Goal: Information Seeking & Learning: Stay updated

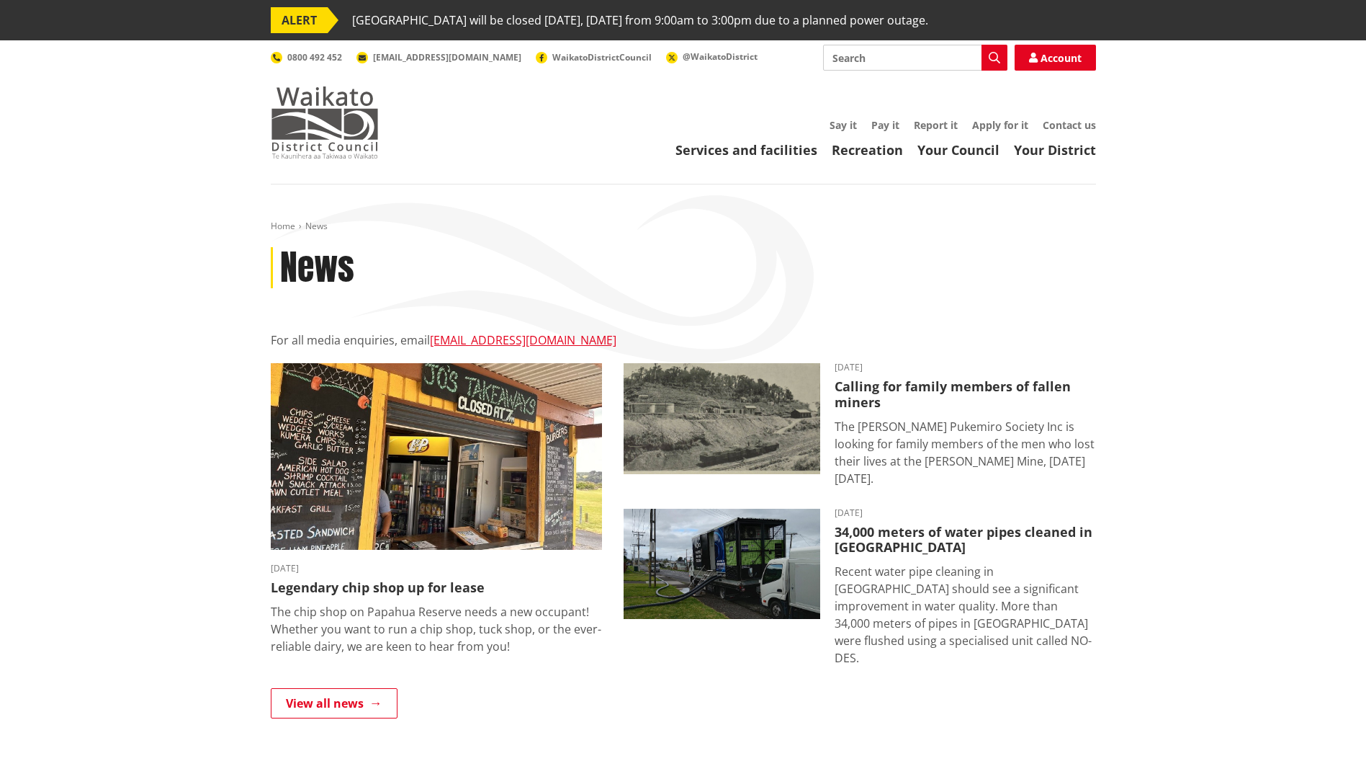
click at [335, 126] on img at bounding box center [325, 122] width 108 height 72
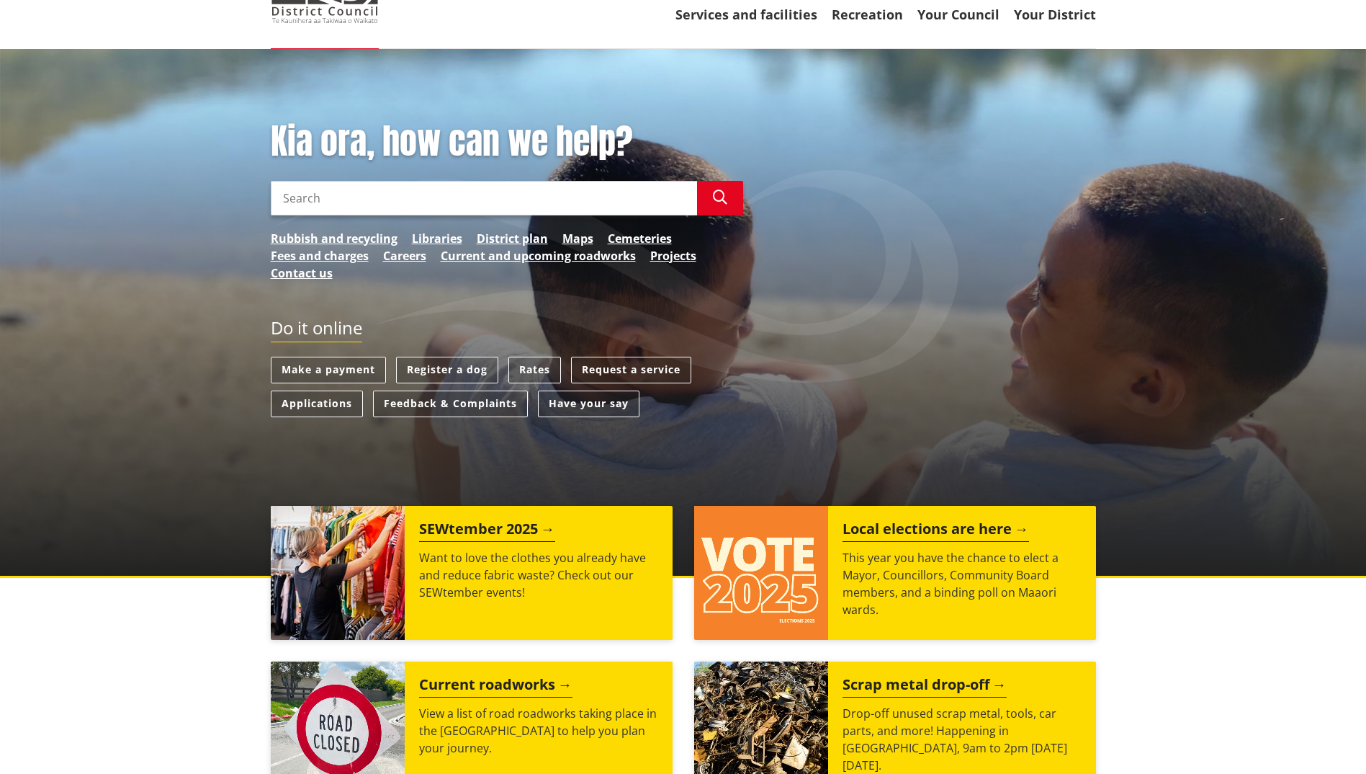
scroll to position [144, 0]
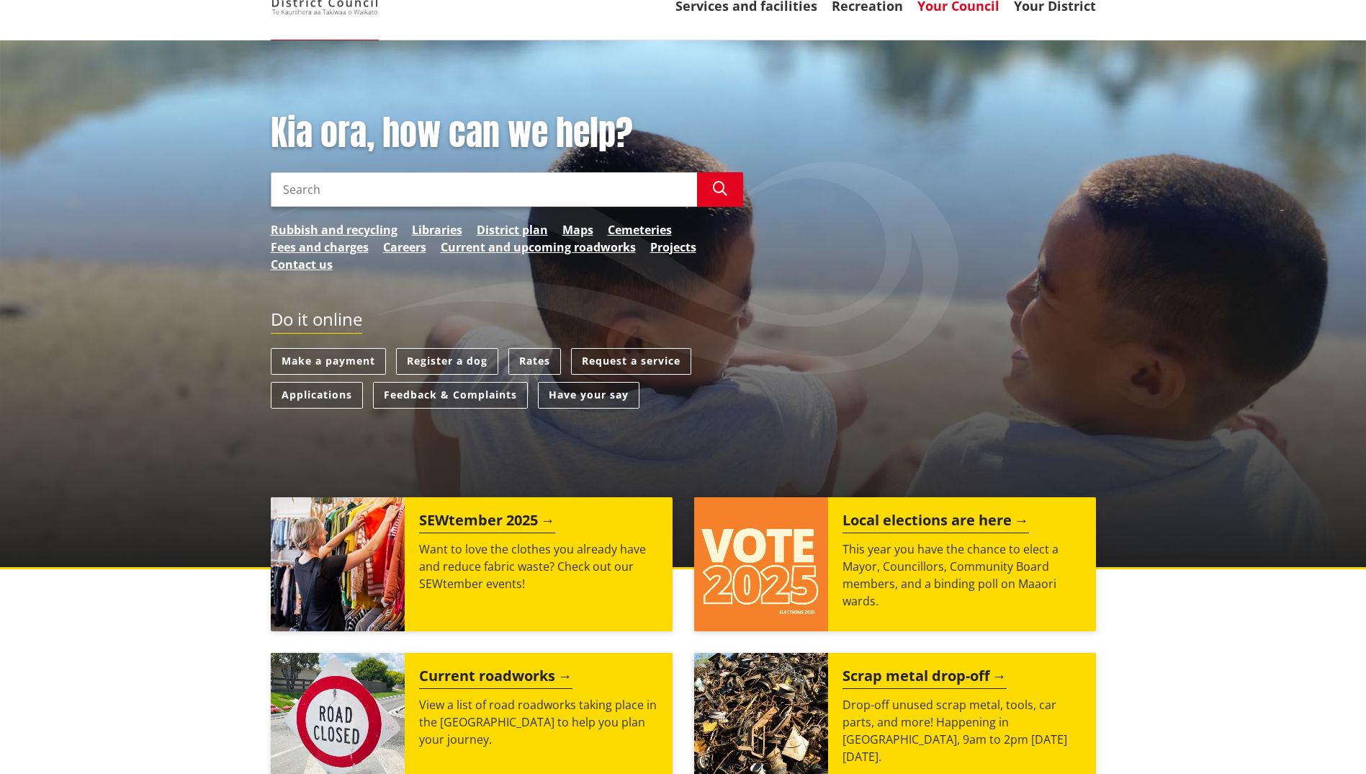
click at [946, 11] on link "Your Council" at bounding box center [959, 5] width 82 height 17
click at [587, 393] on link "Have your say" at bounding box center [589, 395] width 102 height 27
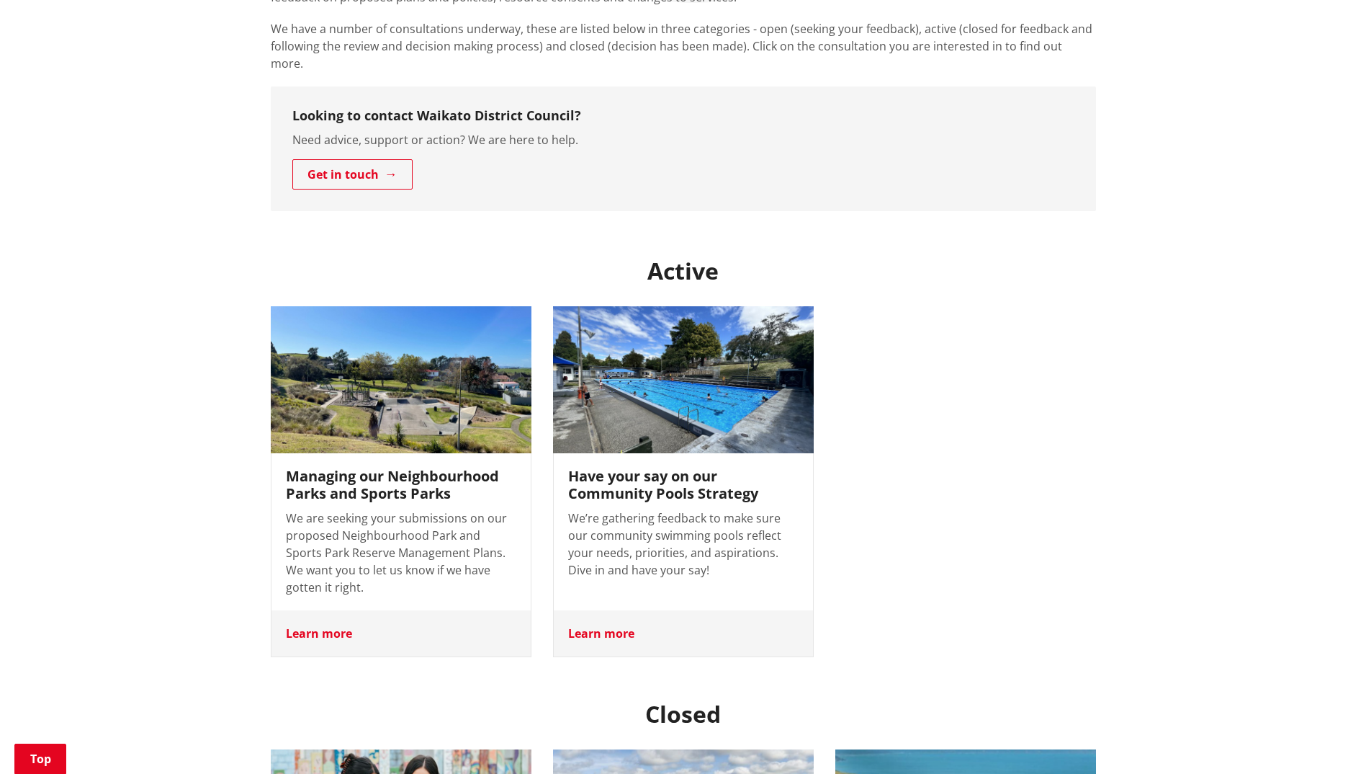
scroll to position [432, 0]
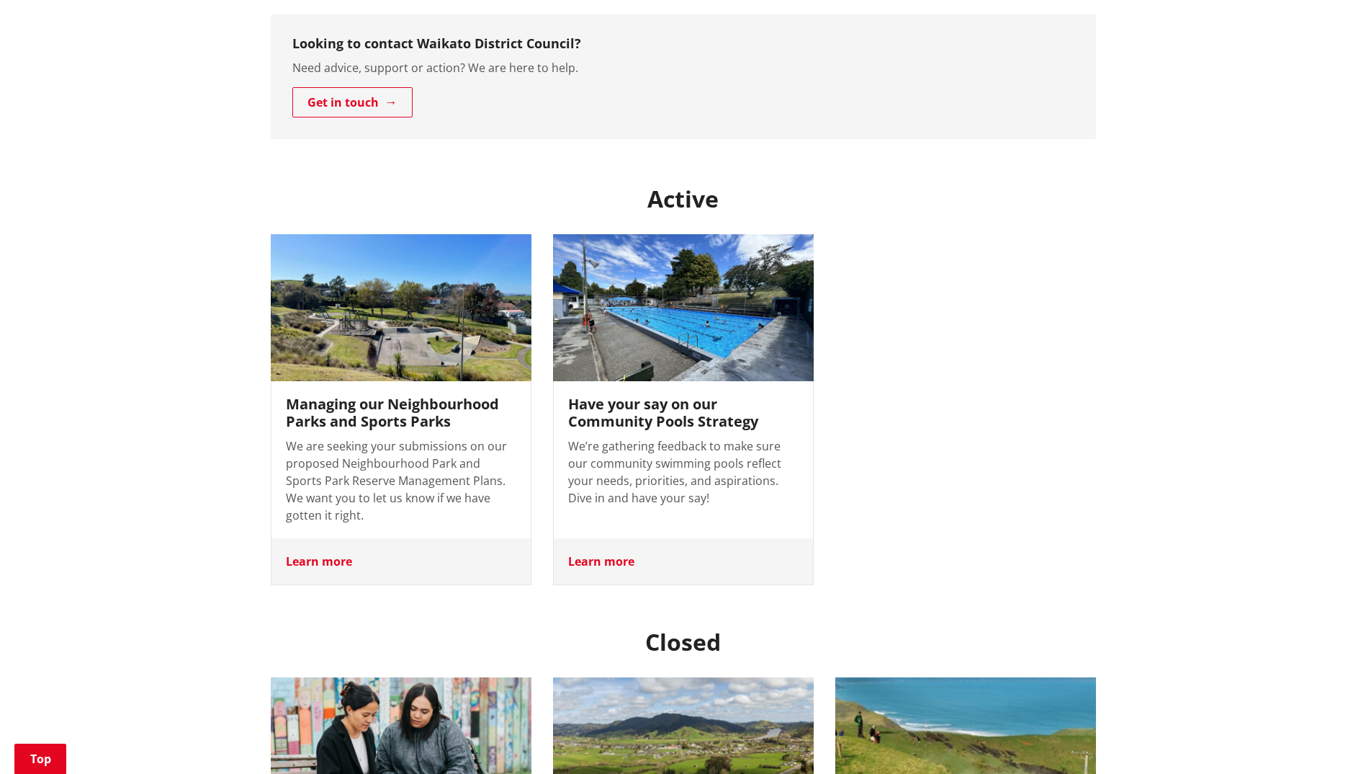
click at [452, 395] on h3 "Managing our Neighbourhood Parks and Sports Parks" at bounding box center [401, 412] width 230 height 35
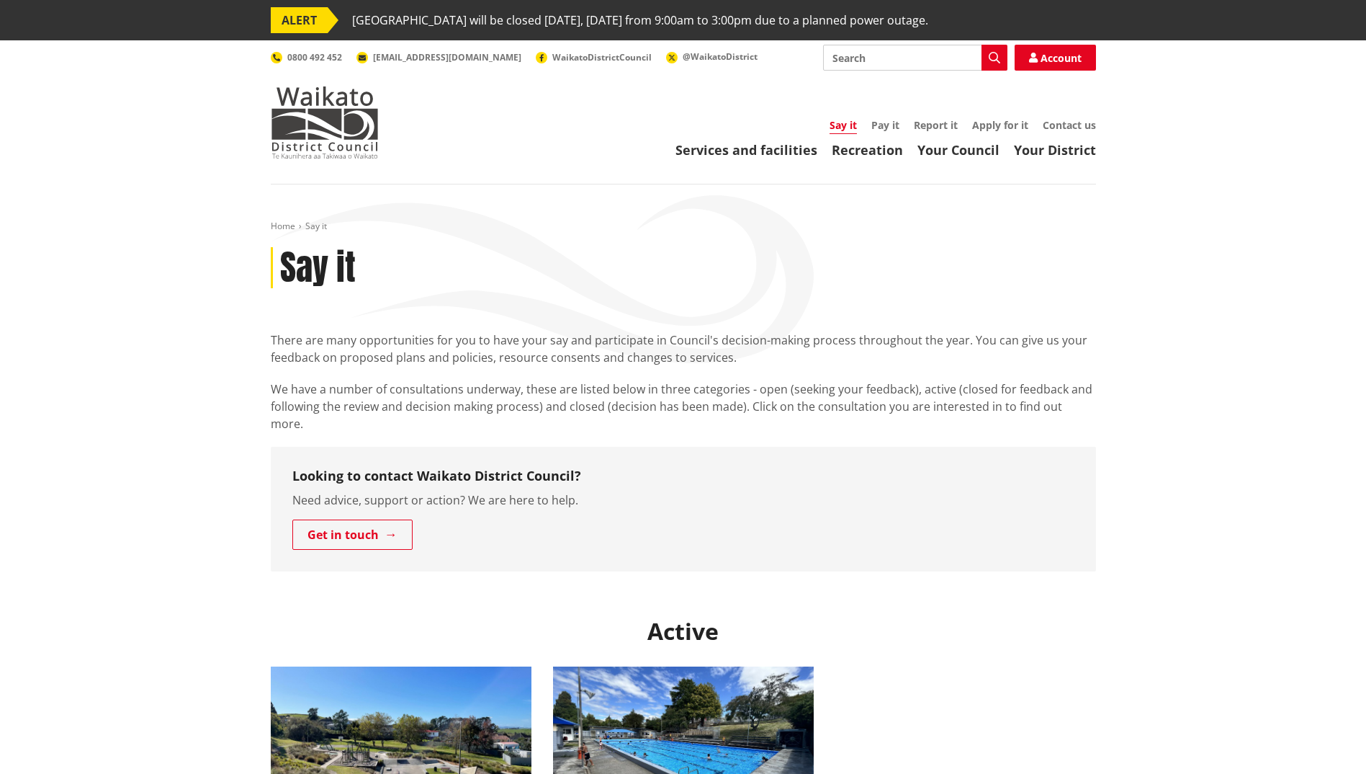
scroll to position [432, 0]
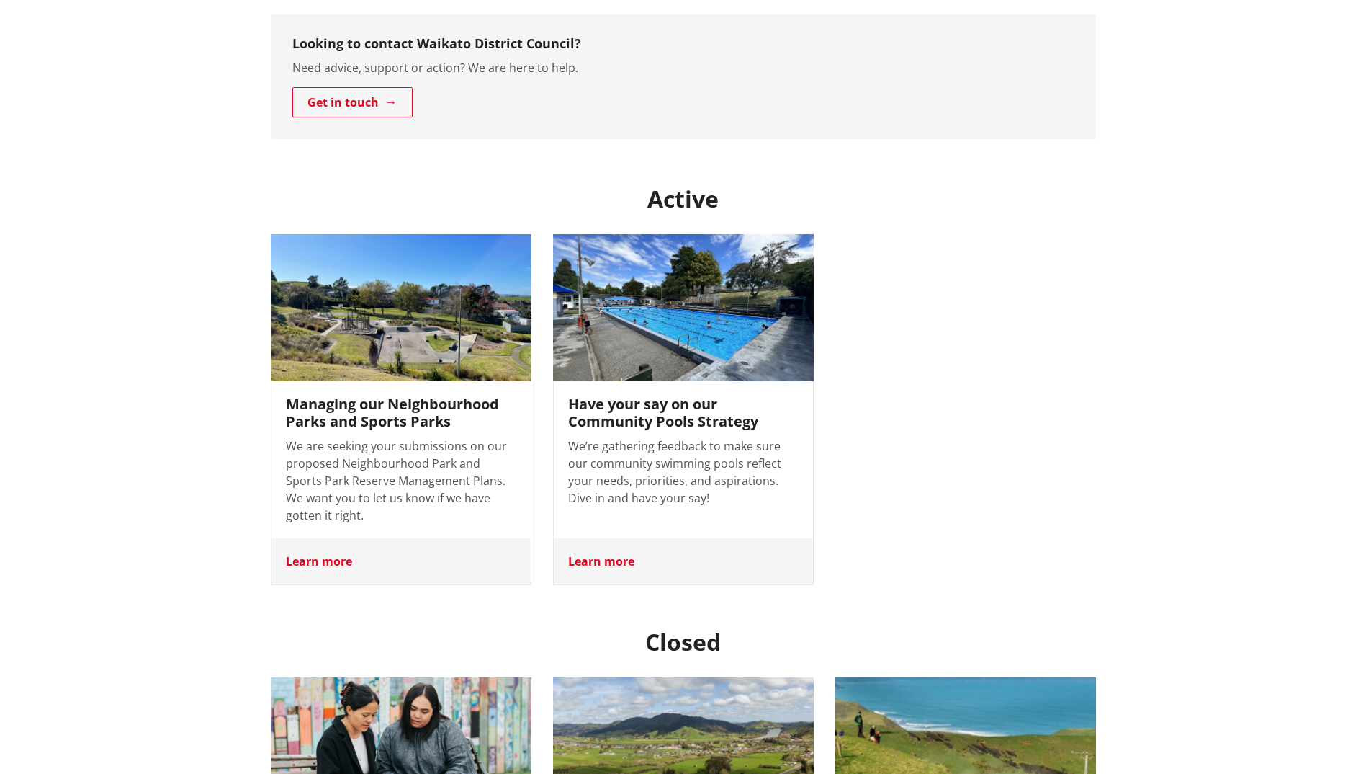
click at [630, 395] on h3 "Have your say on our Community Pools Strategy" at bounding box center [683, 412] width 230 height 35
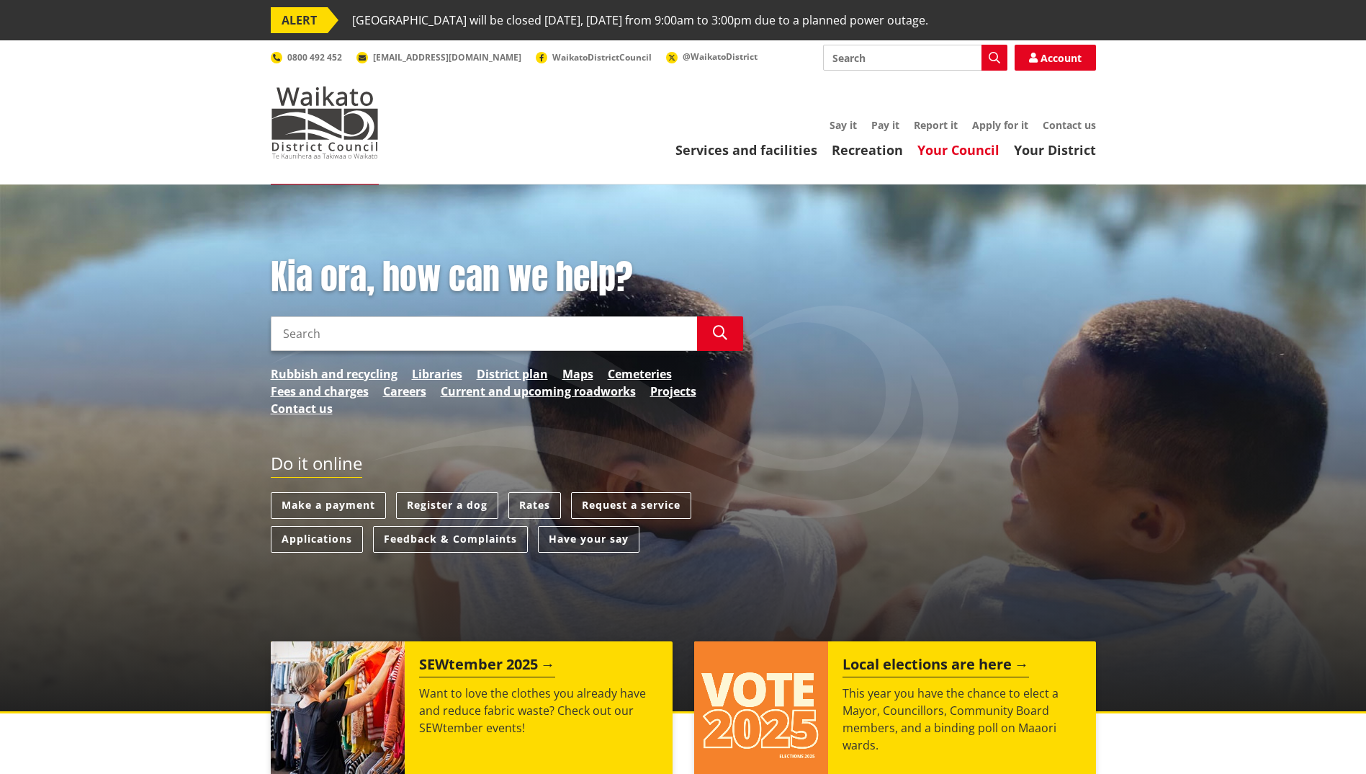
click at [980, 156] on link "Your Council" at bounding box center [959, 149] width 82 height 17
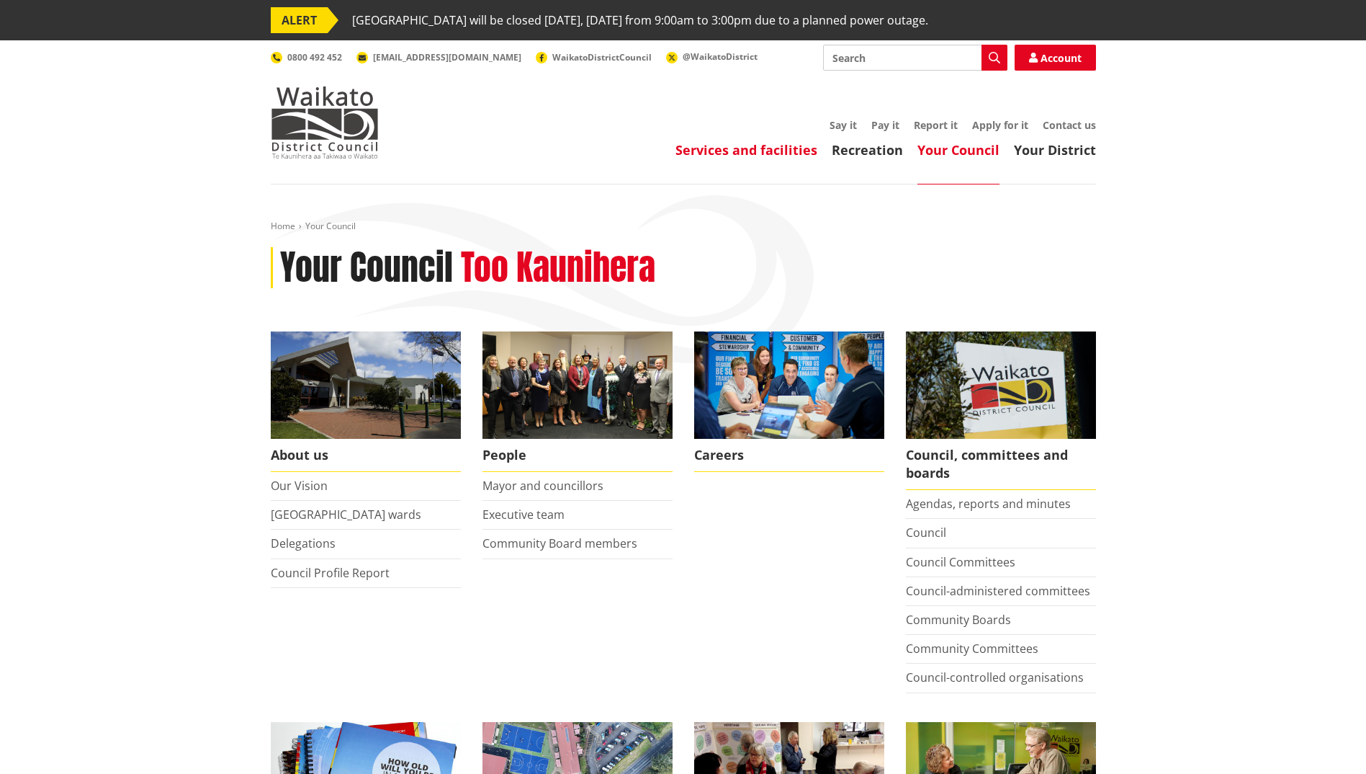
click at [735, 153] on link "Services and facilities" at bounding box center [747, 149] width 142 height 17
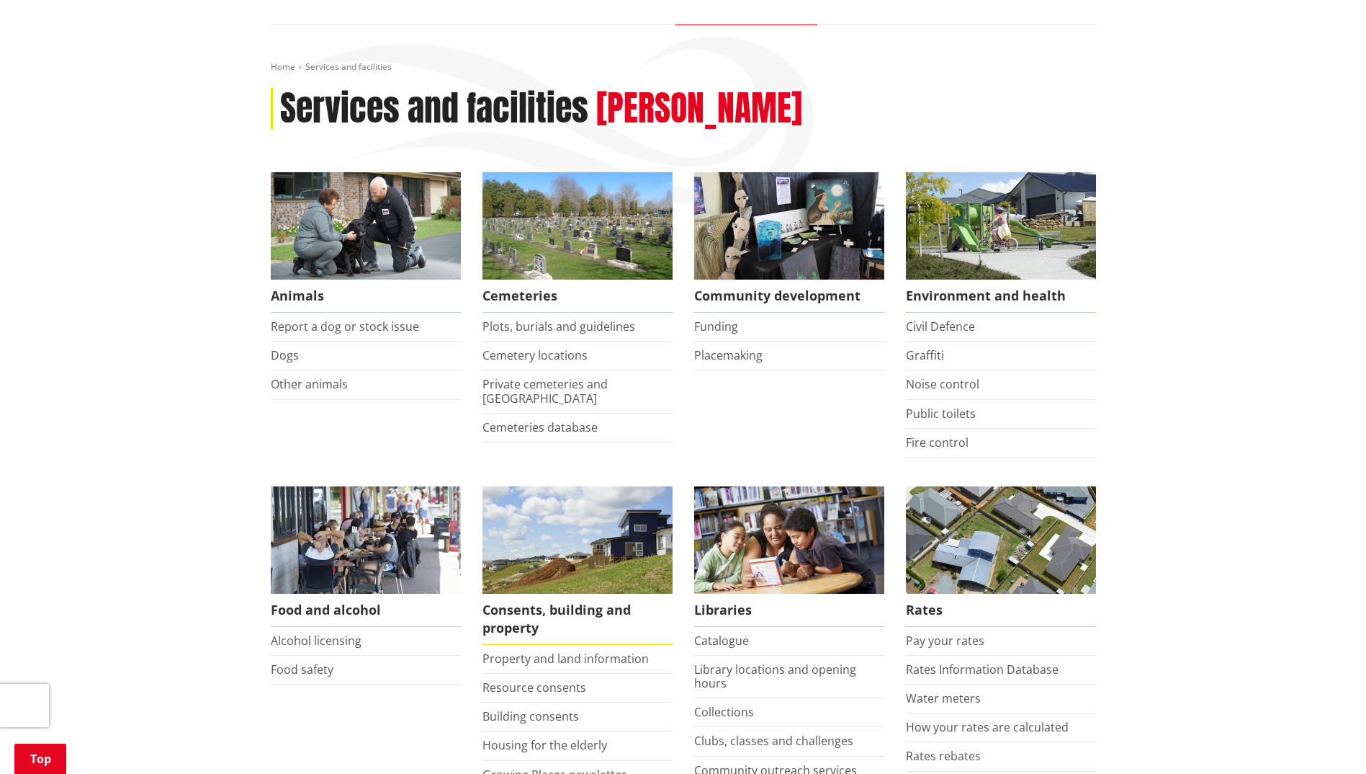
scroll to position [288, 0]
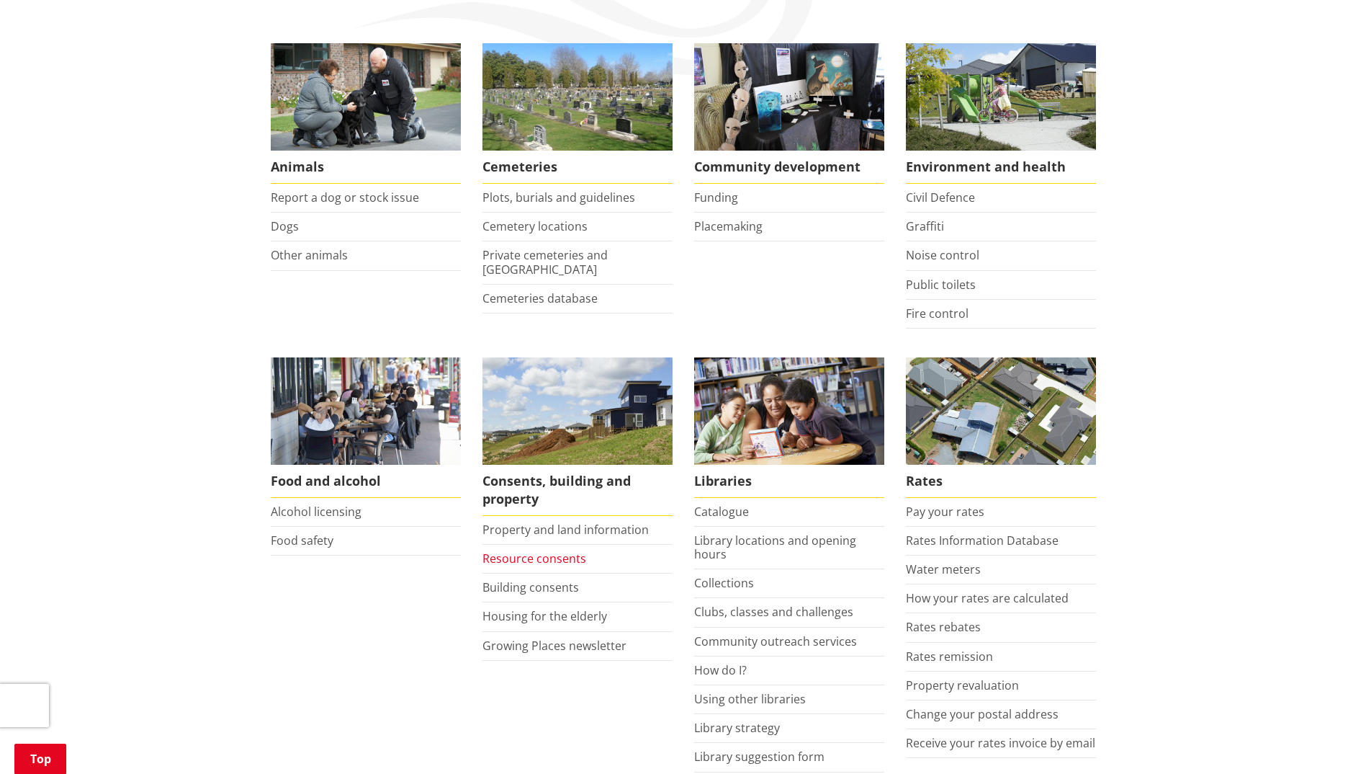
click at [571, 555] on link "Resource consents" at bounding box center [535, 558] width 104 height 16
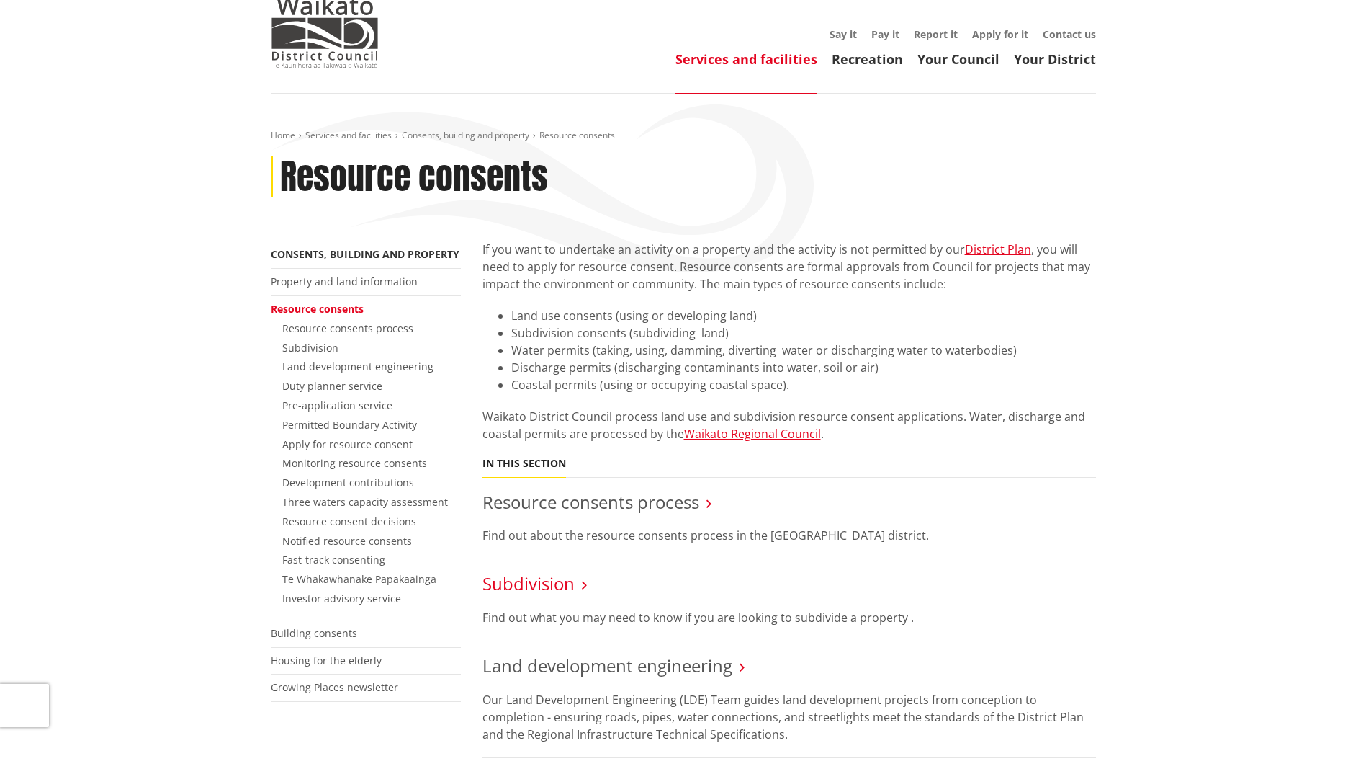
scroll to position [144, 0]
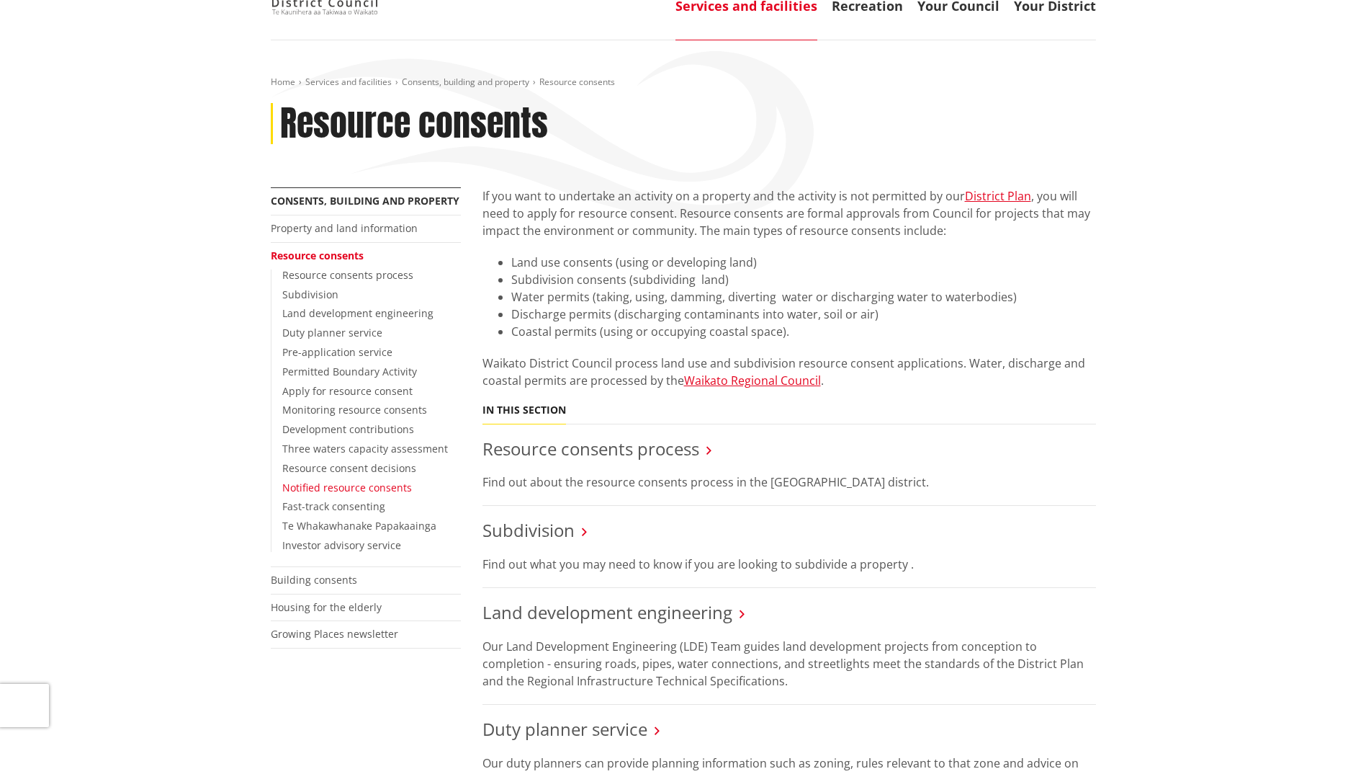
click at [387, 491] on link "Notified resource consents" at bounding box center [347, 487] width 130 height 14
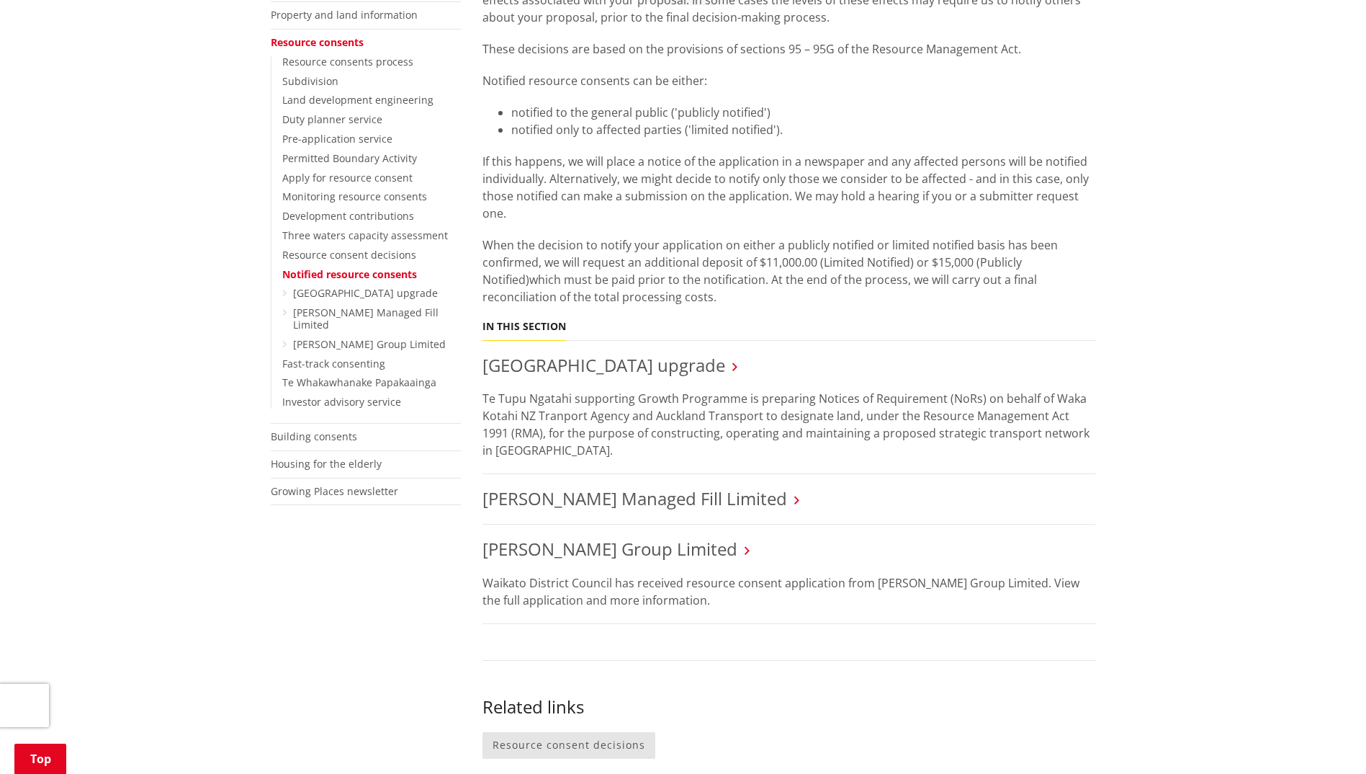
scroll to position [360, 0]
click at [738, 359] on icon at bounding box center [735, 363] width 5 height 13
click at [725, 360] on link "[GEOGRAPHIC_DATA] upgrade" at bounding box center [604, 362] width 243 height 24
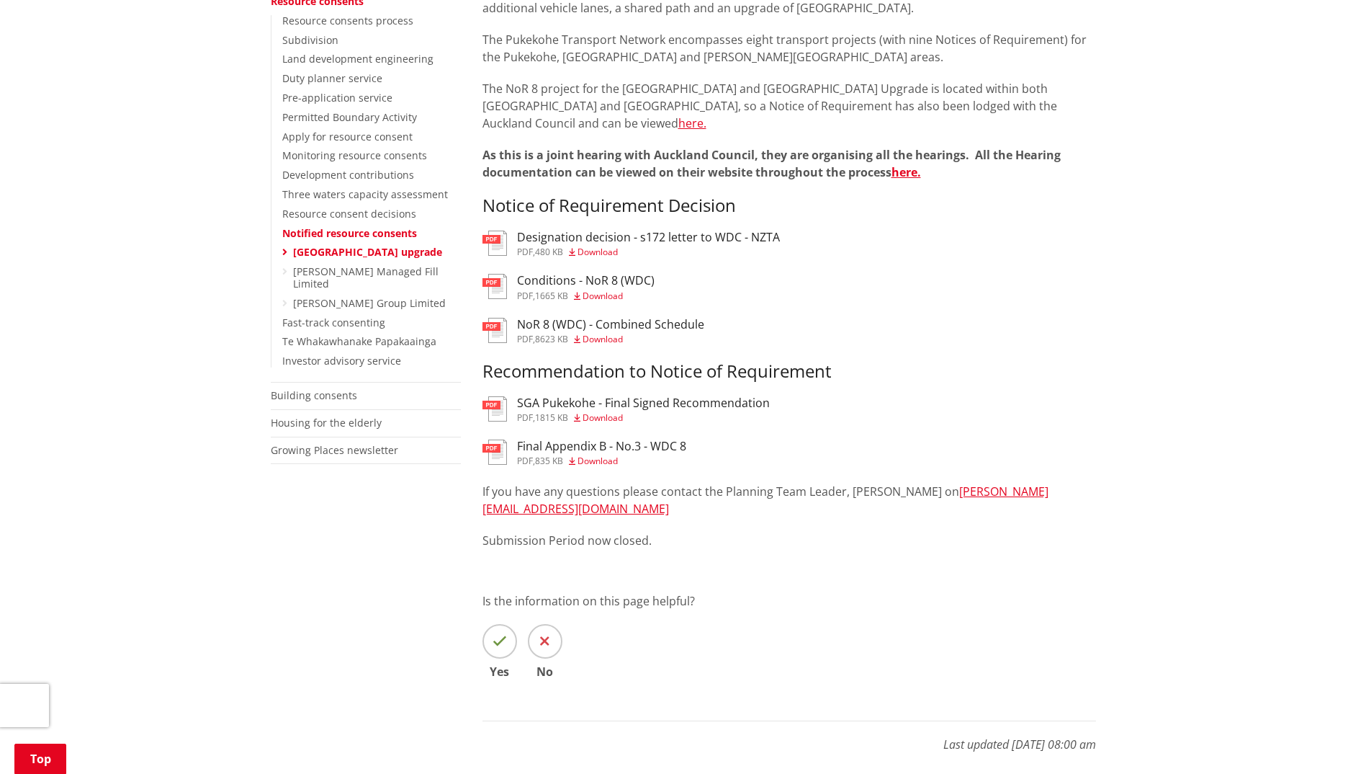
scroll to position [432, 0]
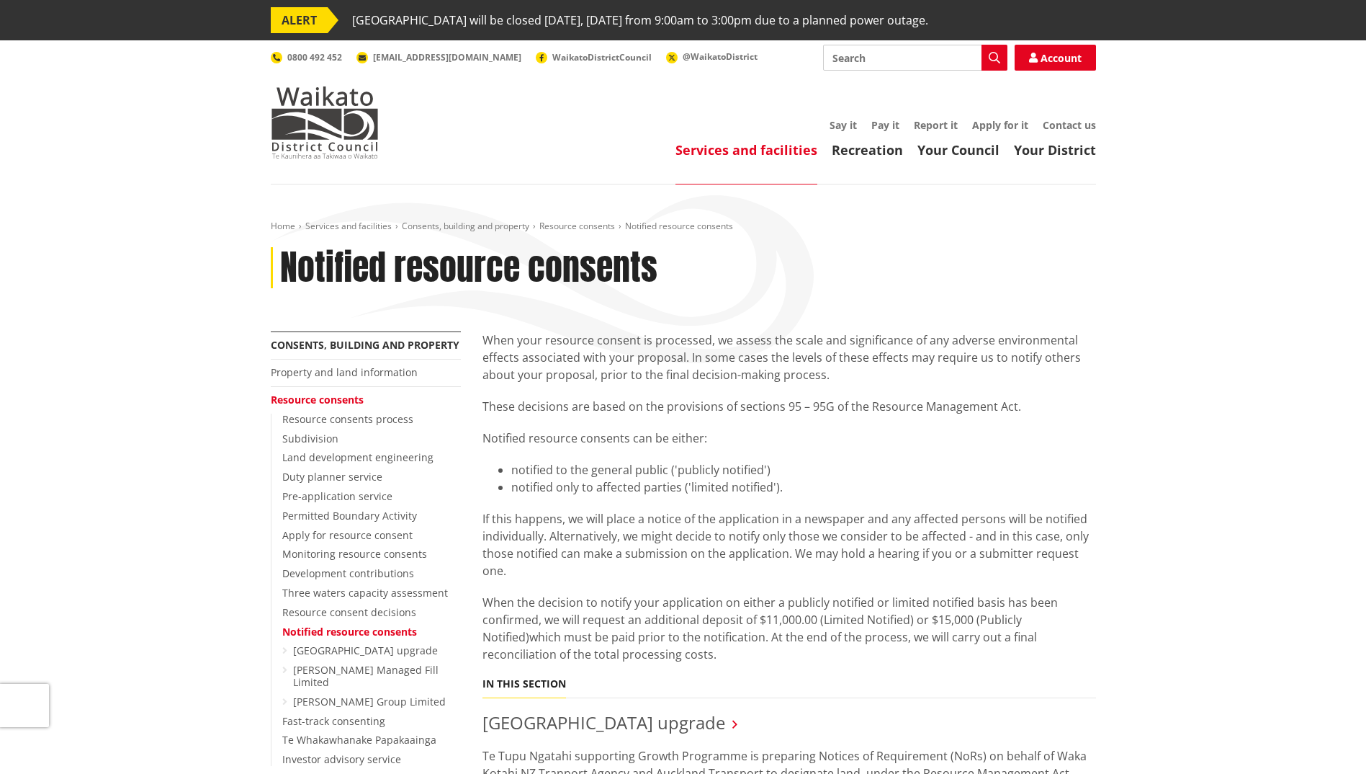
scroll to position [360, 0]
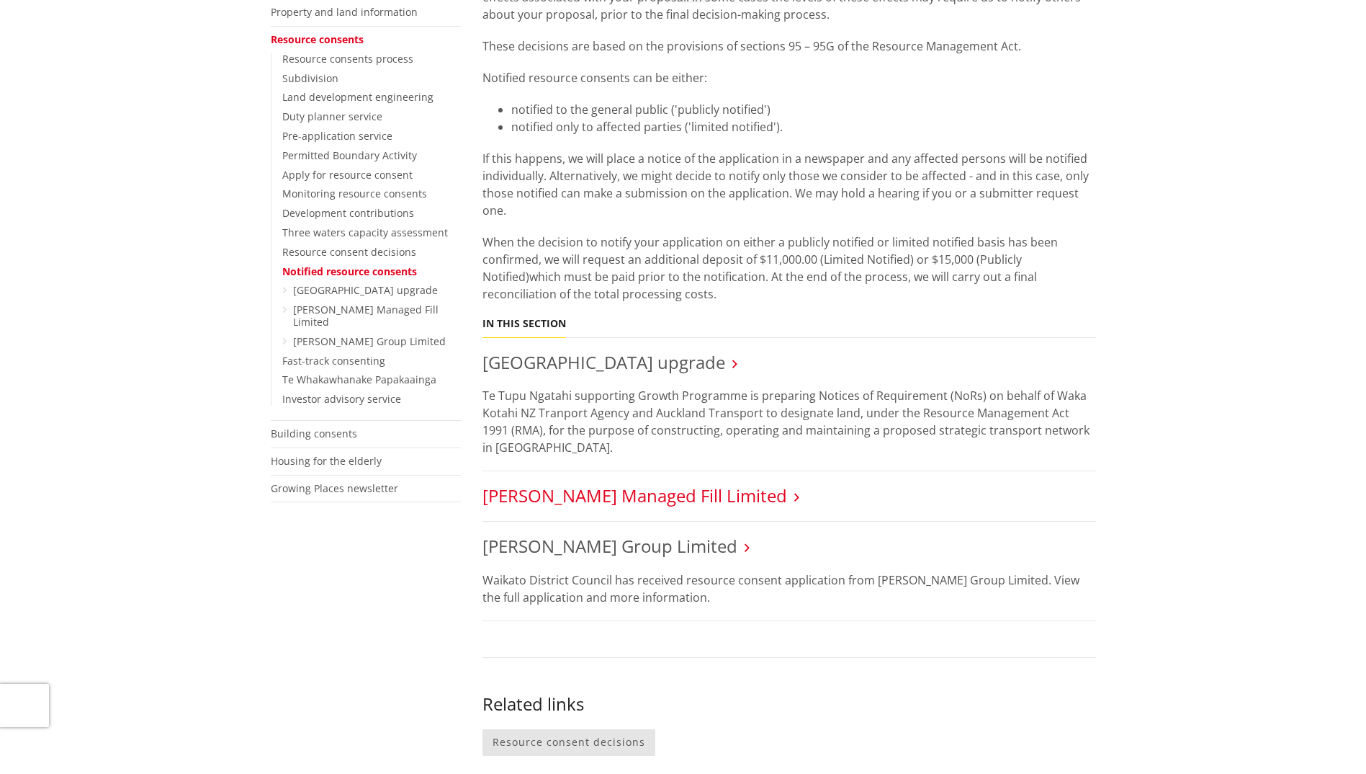
click at [676, 493] on link "[PERSON_NAME] Managed Fill Limited" at bounding box center [635, 495] width 305 height 24
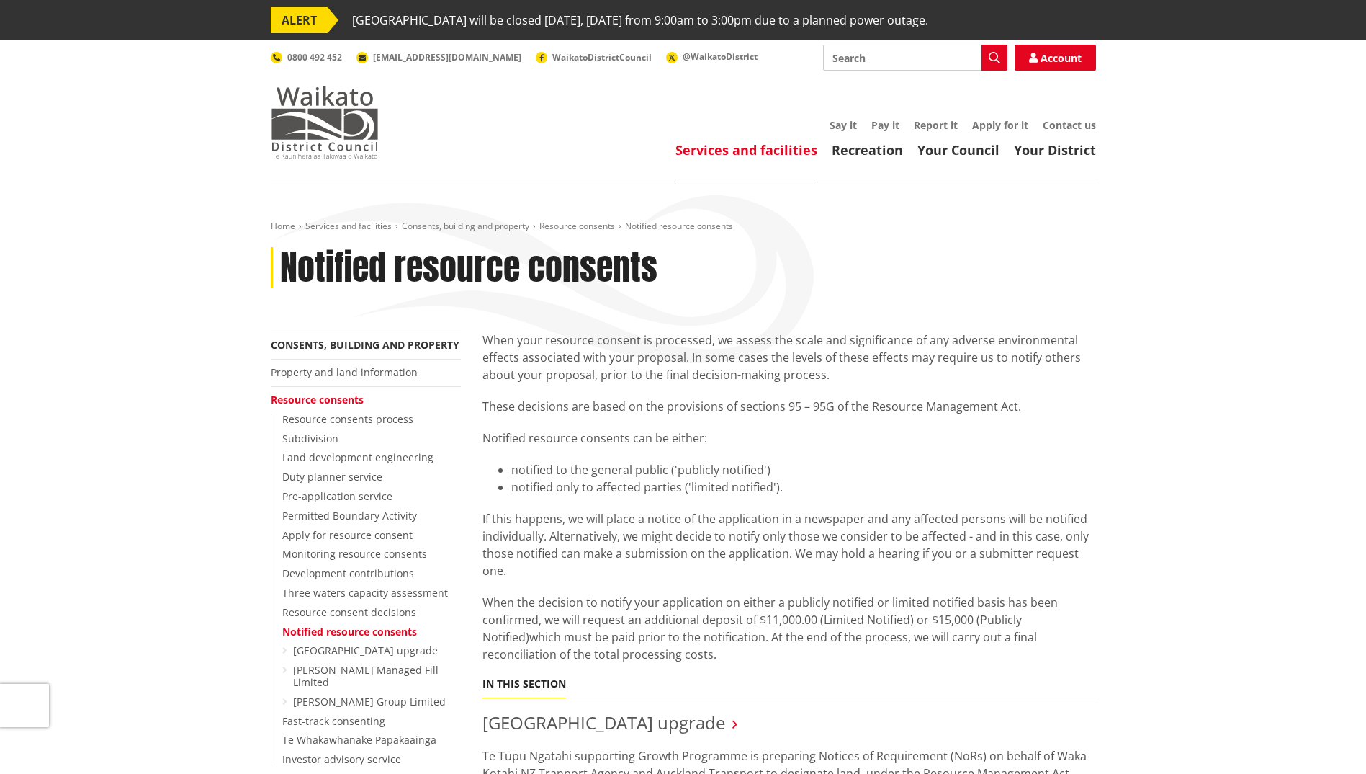
click at [290, 122] on img at bounding box center [325, 122] width 108 height 72
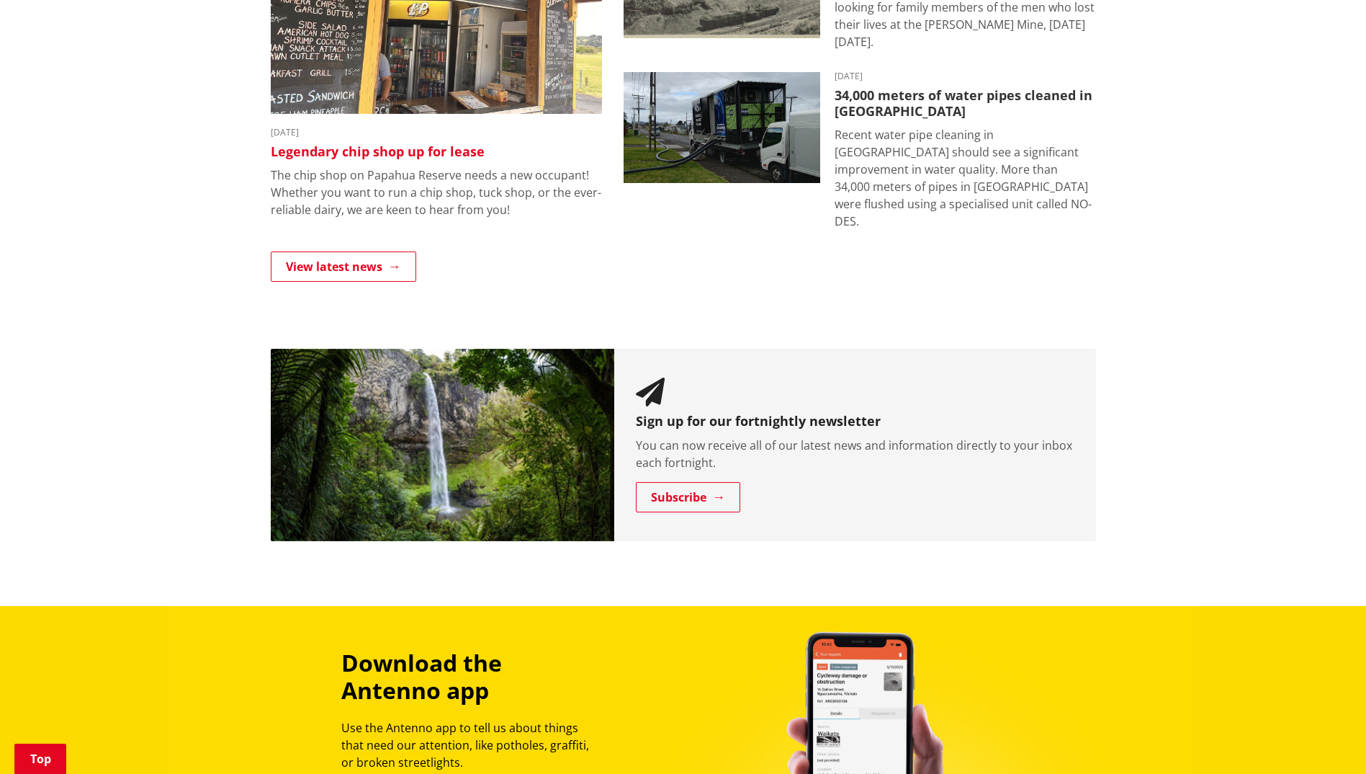
scroll to position [1152, 0]
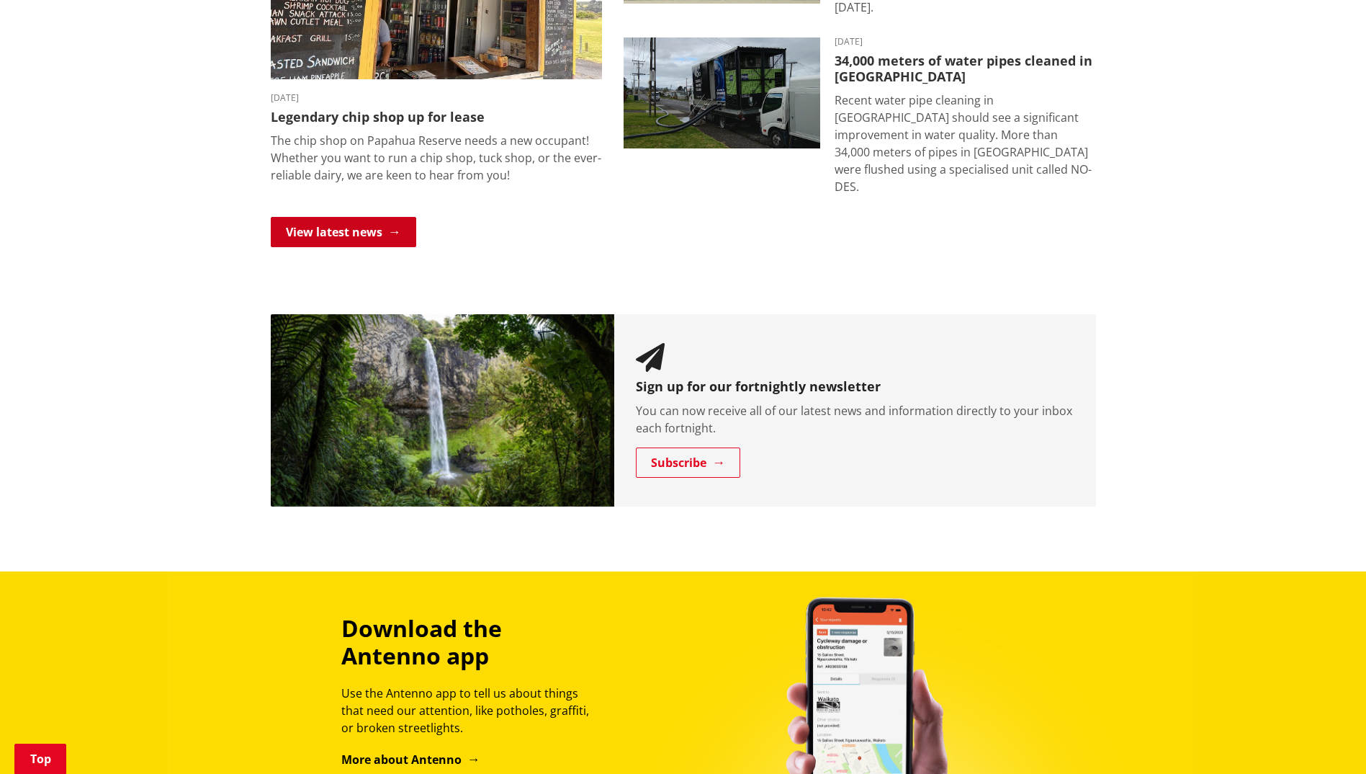
click at [369, 217] on link "View latest news" at bounding box center [344, 232] width 146 height 30
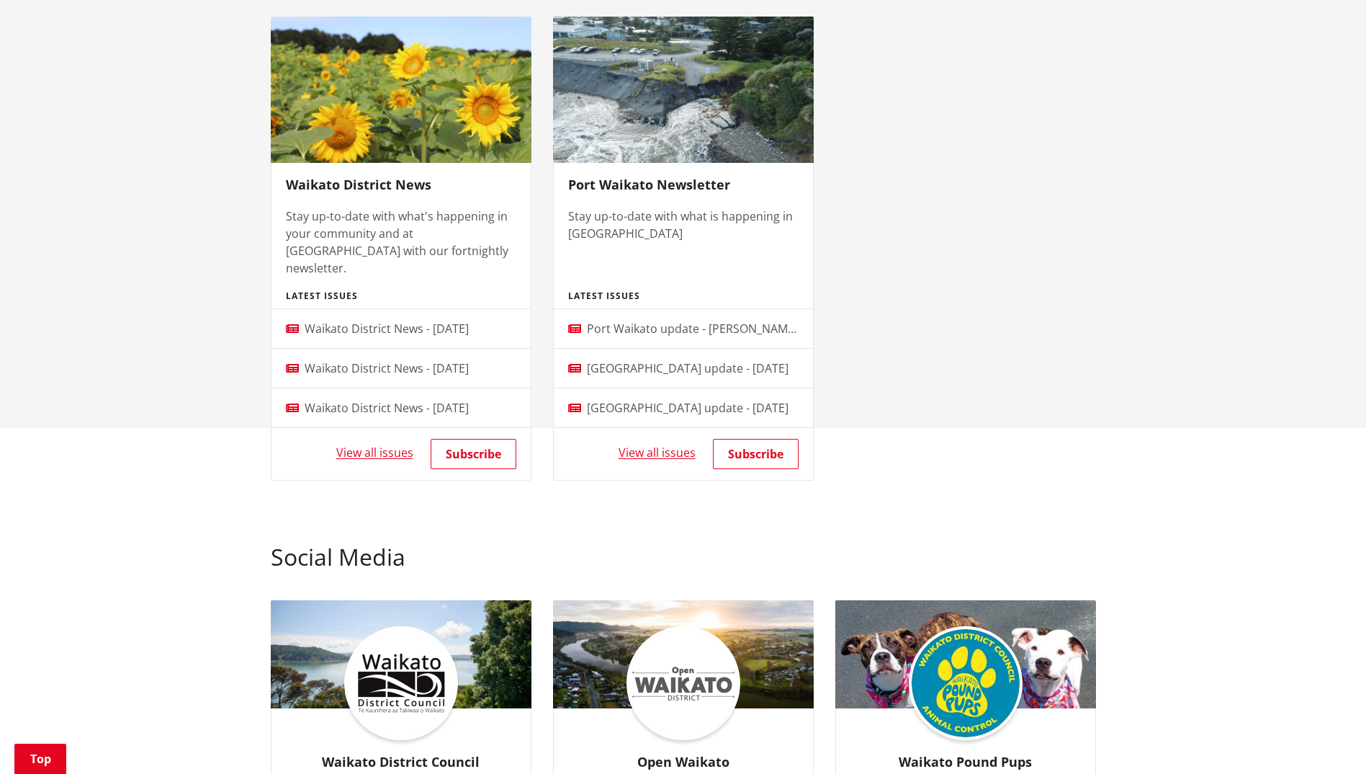
scroll to position [864, 0]
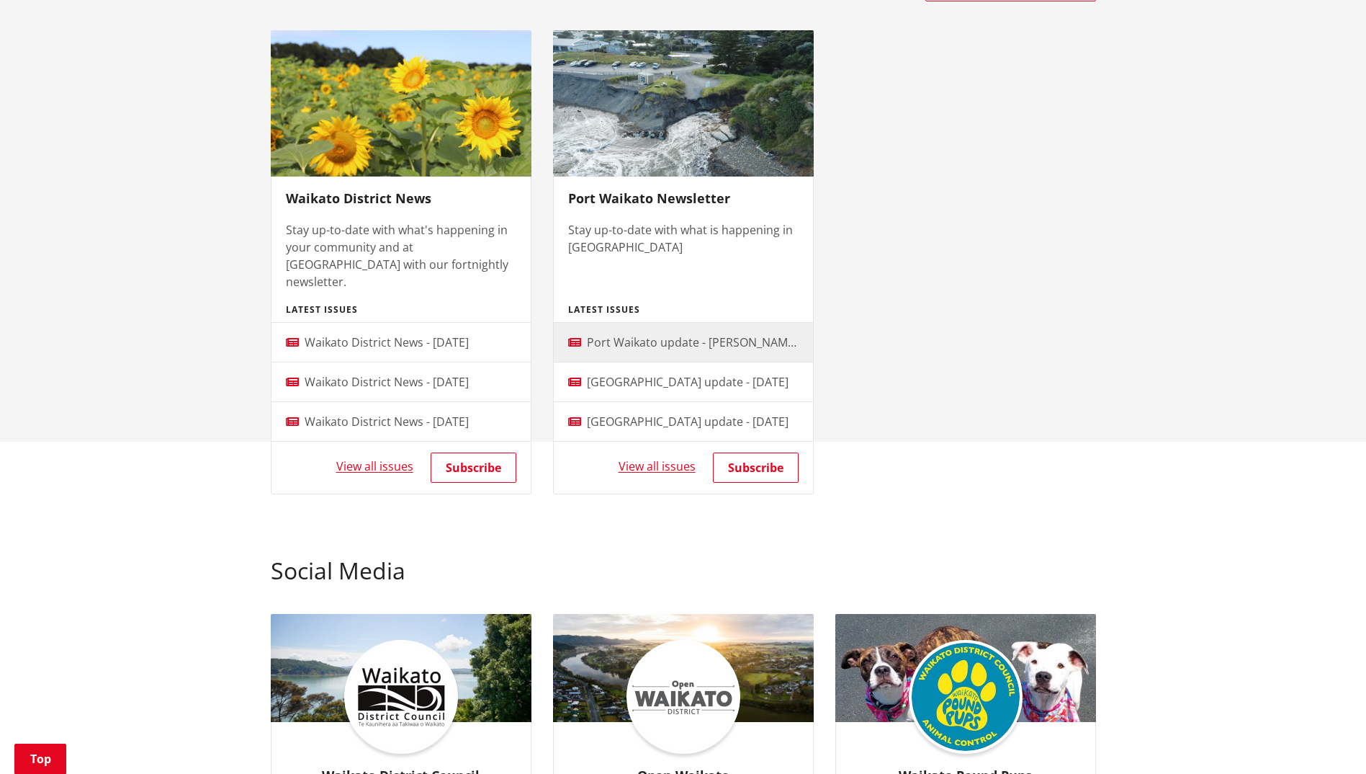
click at [726, 334] on span "Port Waikato update - Phillips Reserve upgrade" at bounding box center [774, 342] width 375 height 16
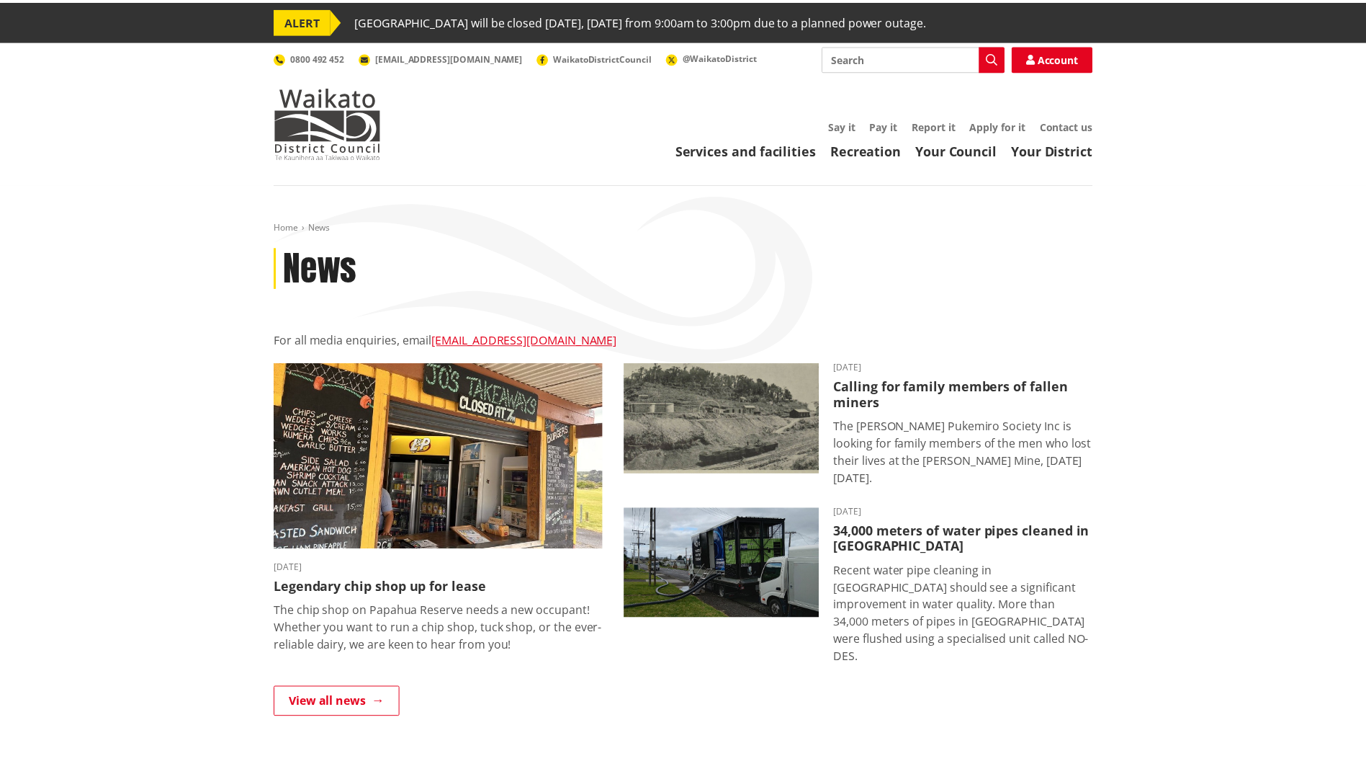
scroll to position [864, 0]
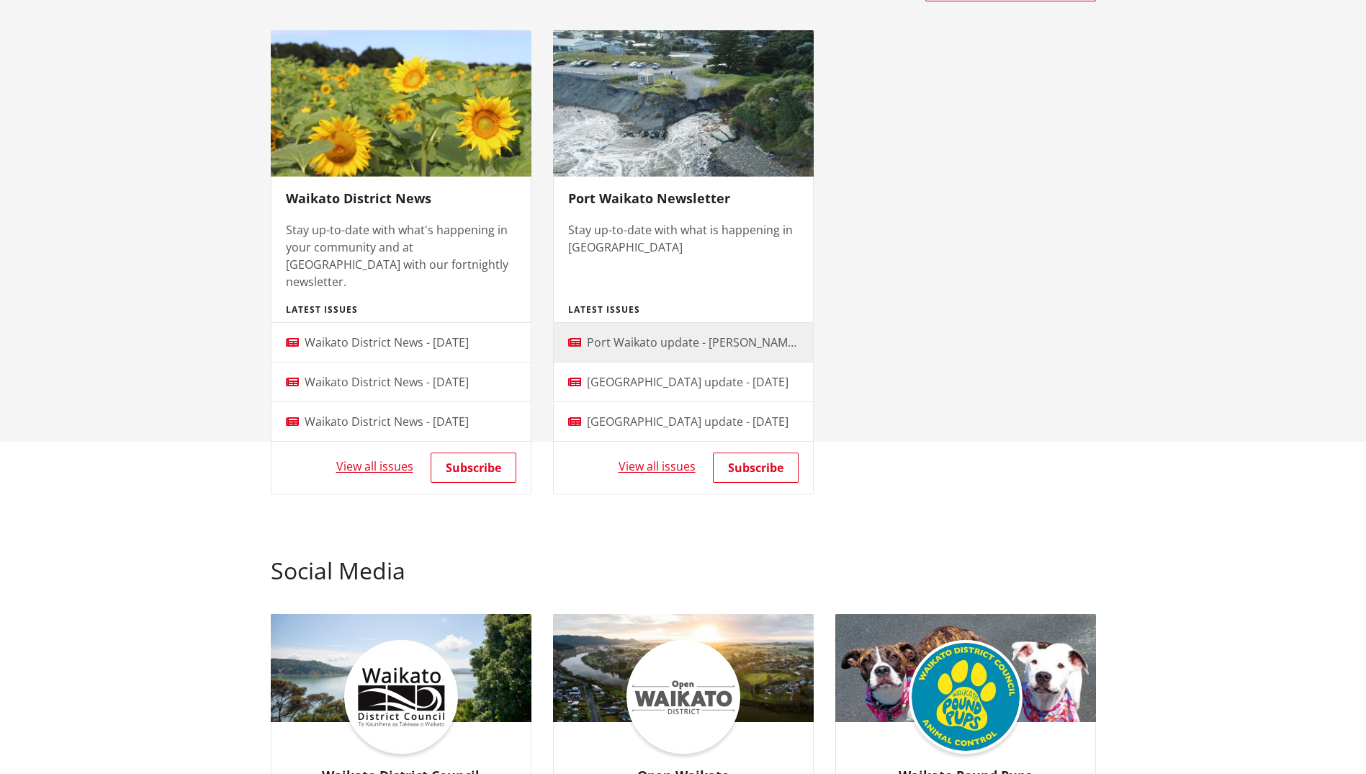
click at [678, 334] on span "Port Waikato update - [PERSON_NAME][GEOGRAPHIC_DATA] upgrade" at bounding box center [774, 342] width 375 height 16
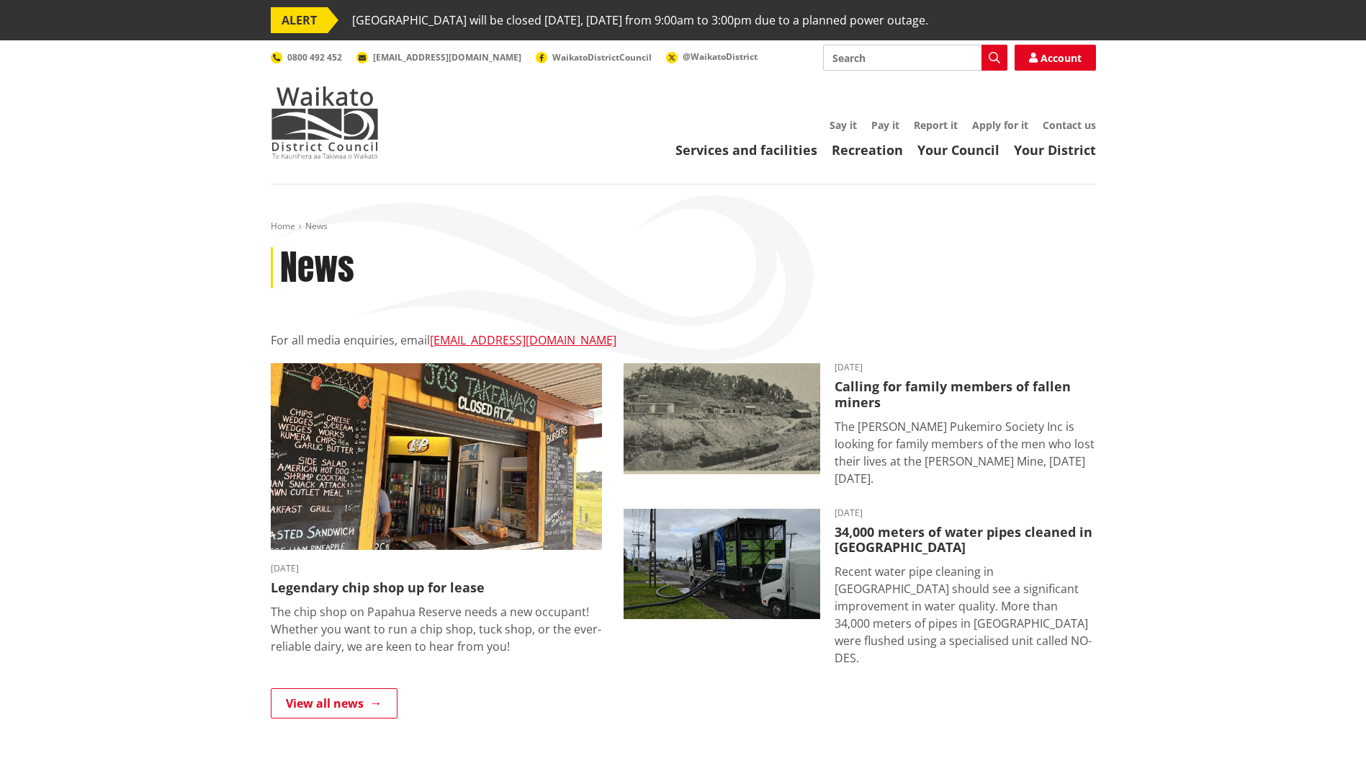
scroll to position [864, 0]
